Goal: Task Accomplishment & Management: Manage account settings

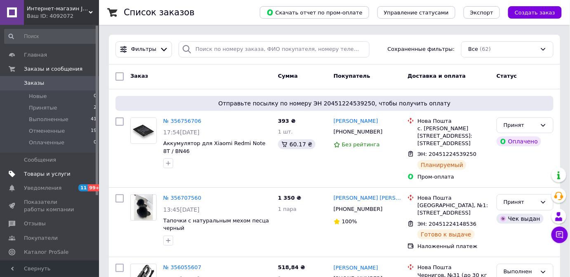
click at [44, 172] on span "Товары и услуги" at bounding box center [47, 173] width 47 height 7
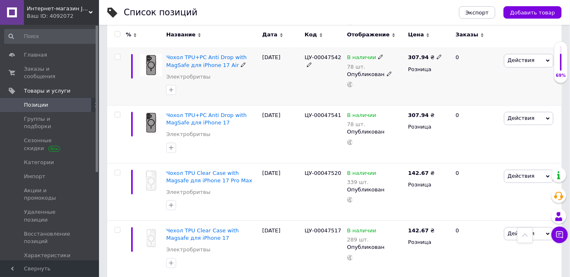
scroll to position [600, 0]
drag, startPoint x: 569, startPoint y: 35, endPoint x: 569, endPoint y: 57, distance: 21.9
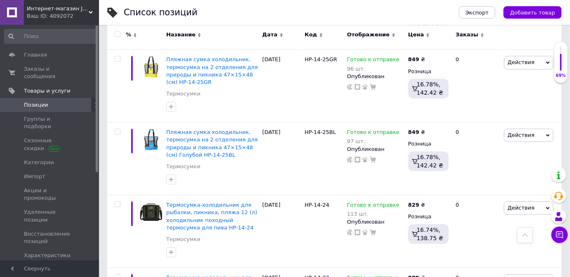
scroll to position [3920, 0]
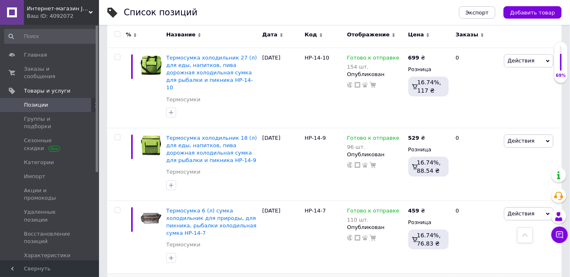
drag, startPoint x: 325, startPoint y: 125, endPoint x: 302, endPoint y: 128, distance: 23.3
copy div "HP-14-8"
